Goal: Find specific page/section: Find specific page/section

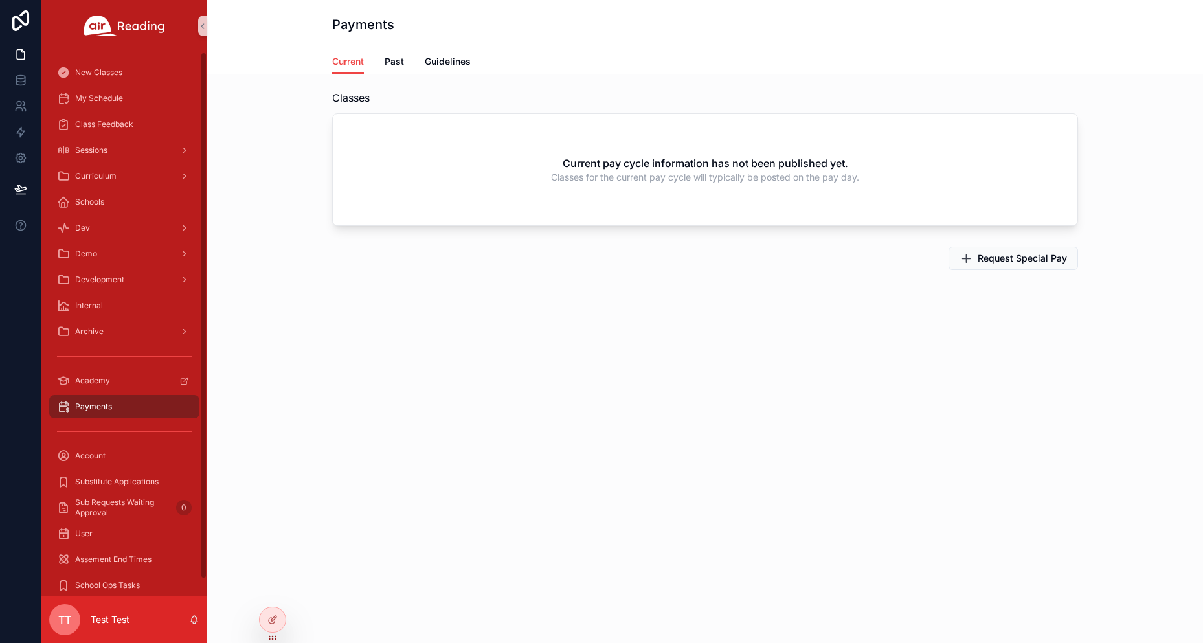
click at [66, 614] on span "TT" at bounding box center [64, 620] width 13 height 16
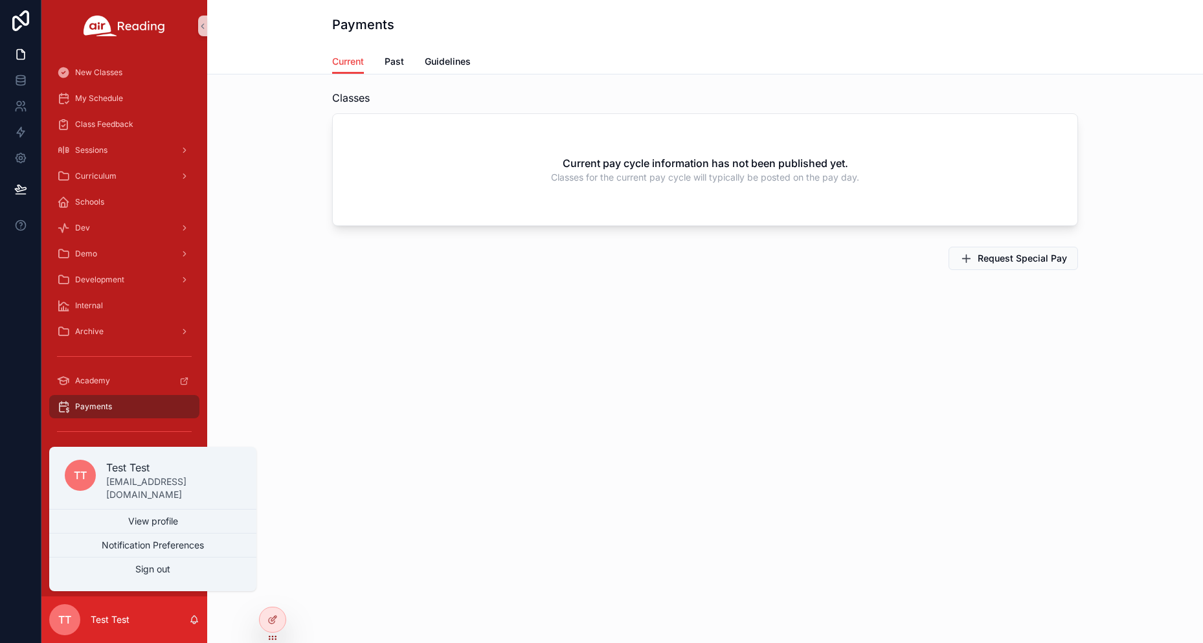
click at [66, 614] on span "TT" at bounding box center [64, 620] width 13 height 16
click at [492, 372] on div "Payments Current Current Past Guidelines Classes Current pay cycle information …" at bounding box center [705, 189] width 996 height 379
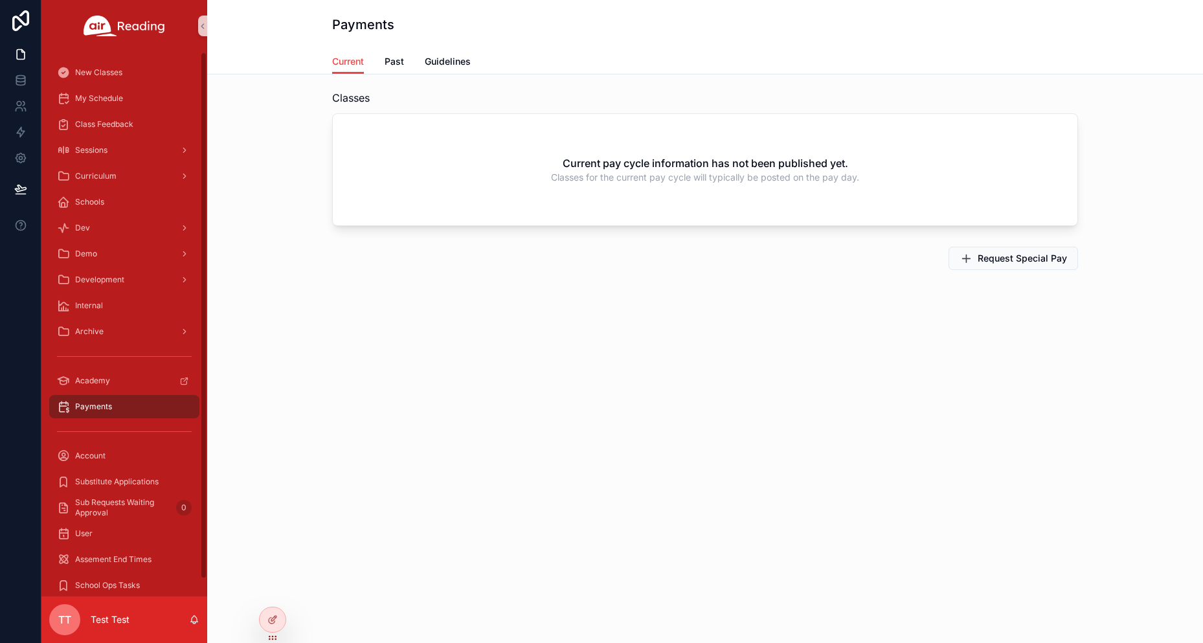
click at [63, 623] on span "TT" at bounding box center [64, 620] width 13 height 16
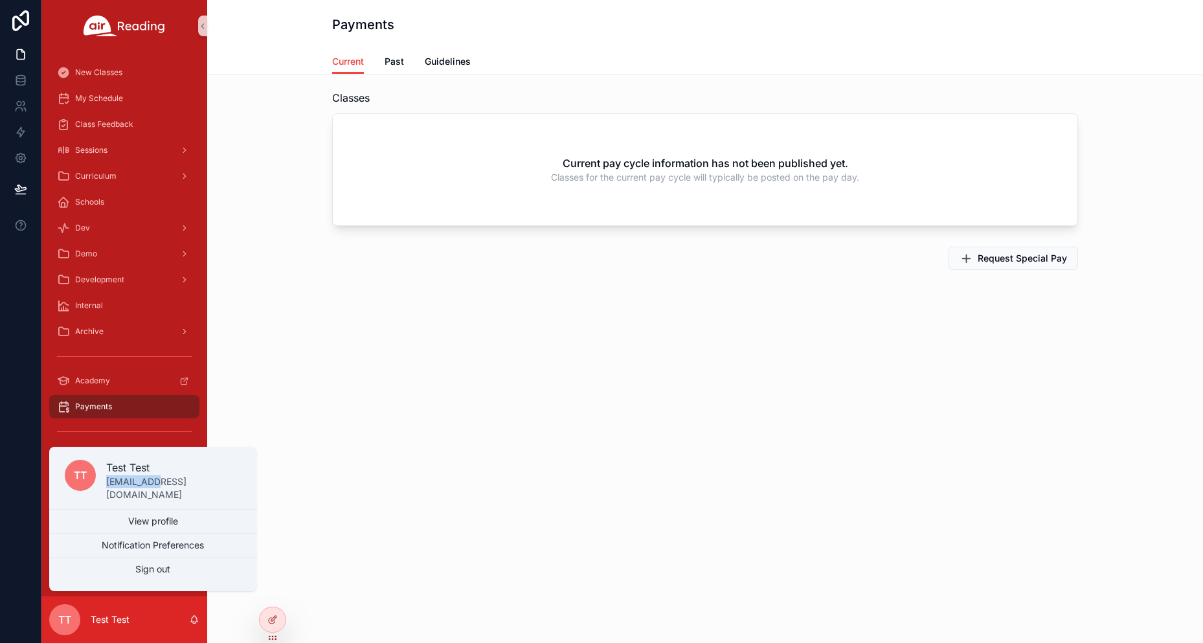
drag, startPoint x: 106, startPoint y: 490, endPoint x: 156, endPoint y: 488, distance: 49.9
click at [156, 488] on p "[EMAIL_ADDRESS][DOMAIN_NAME]" at bounding box center [173, 488] width 135 height 26
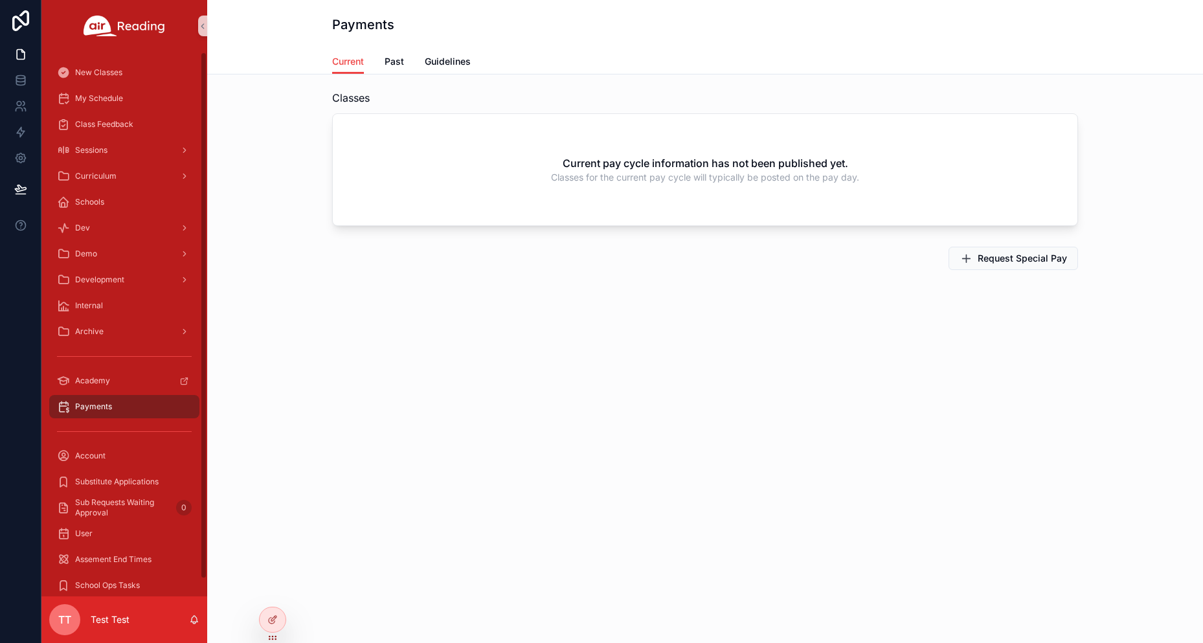
click at [343, 431] on div "Payments Current Current Past Guidelines Classes Current pay cycle information …" at bounding box center [705, 321] width 996 height 643
click at [392, 58] on span "Past" at bounding box center [394, 61] width 19 height 13
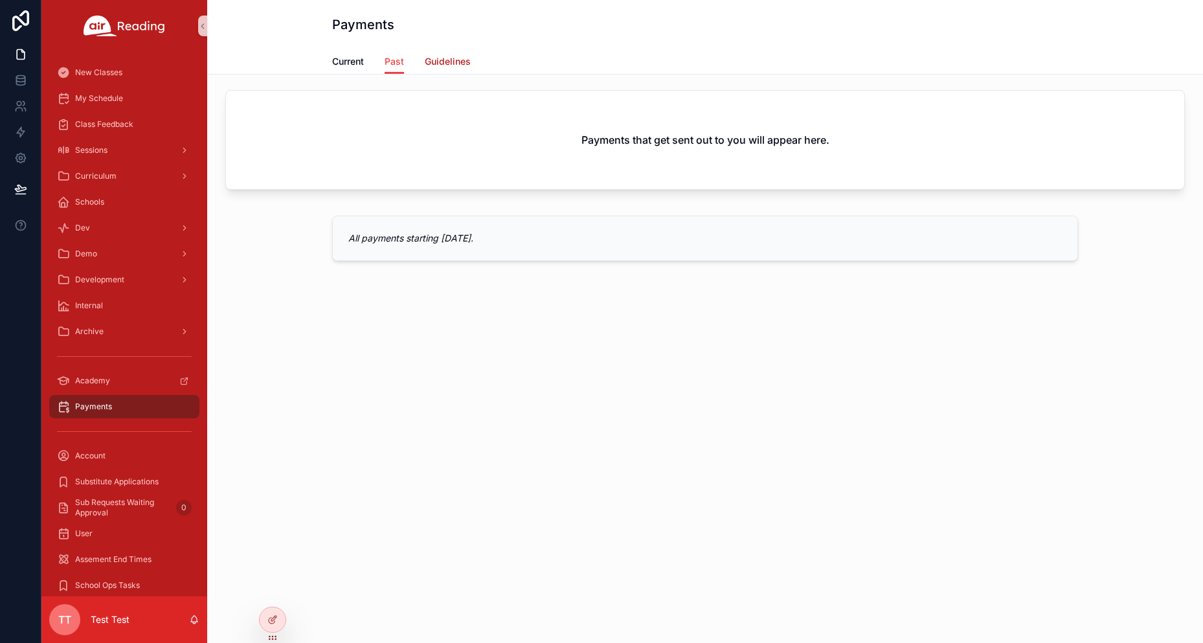
click at [435, 59] on span "Guidelines" at bounding box center [448, 61] width 46 height 13
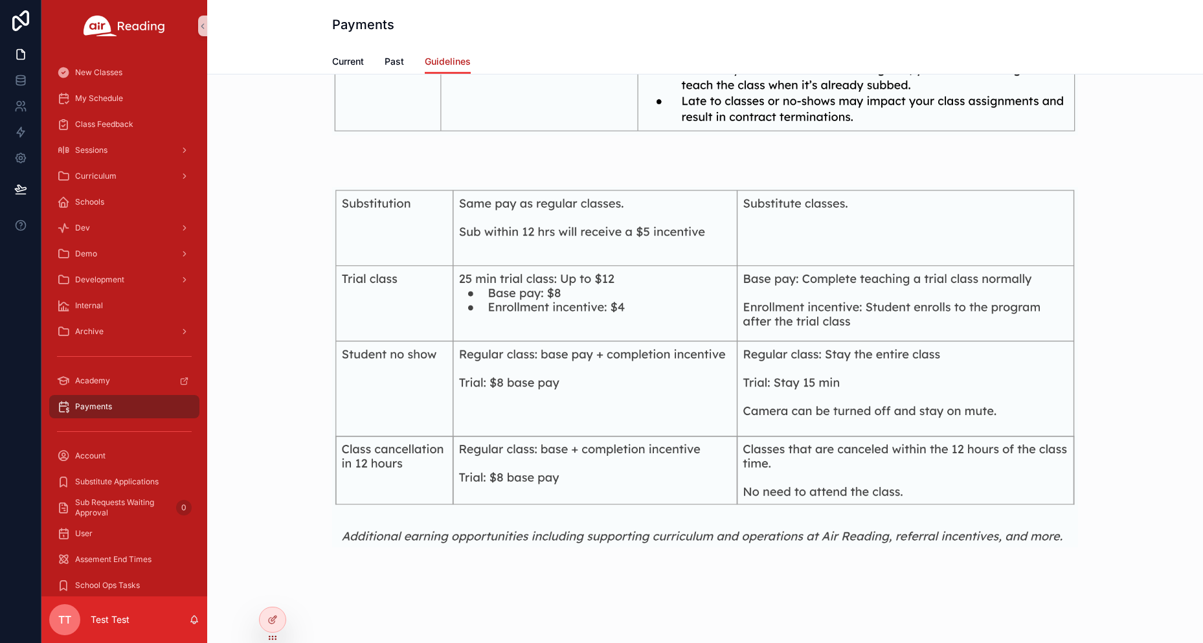
scroll to position [521, 0]
